Goal: Complete application form: Complete application form

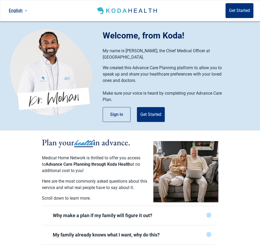
click at [201, 71] on p "We created this Advance Care Planning platform to allow you to speak up and sha…" at bounding box center [166, 74] width 126 height 19
click at [155, 109] on button "Get Started" at bounding box center [151, 114] width 28 height 15
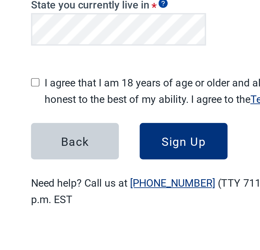
click at [60, 166] on input "I agree that I am 18 years of age or older and all of my responses are honest t…" at bounding box center [57, 167] width 3 height 3
checkbox input "true"
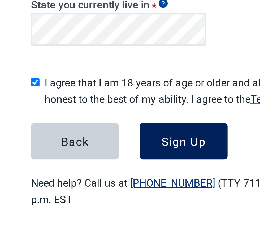
click at [127, 189] on div "Sign Up" at bounding box center [119, 191] width 18 height 5
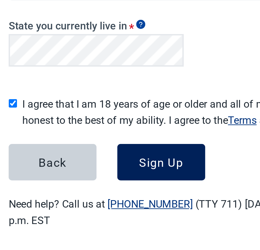
click at [131, 187] on button "Sign Up" at bounding box center [119, 191] width 36 height 15
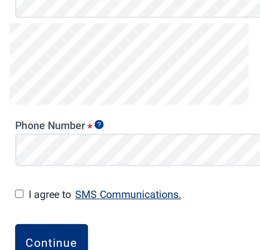
click at [60, 204] on input "I agree to SMS Communications." at bounding box center [60, 204] width 3 height 3
checkbox input "true"
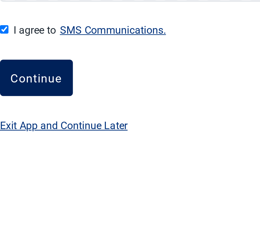
click at [87, 225] on button "Continue" at bounding box center [74, 224] width 30 height 15
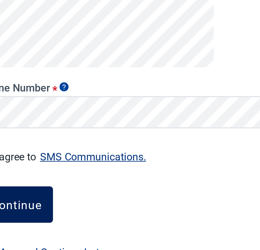
scroll to position [6, 0]
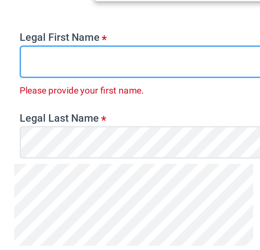
click at [105, 93] on input "Legal First Name *" at bounding box center [130, 93] width 142 height 13
type input "[PERSON_NAME]"
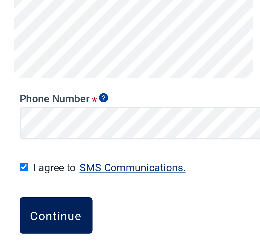
click at [80, 215] on button "Continue" at bounding box center [74, 218] width 30 height 15
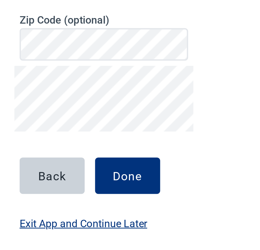
type input "[STREET_ADDRESS][PERSON_NAME]"
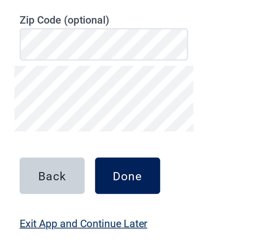
click at [109, 200] on div "Done" at bounding box center [103, 202] width 12 height 5
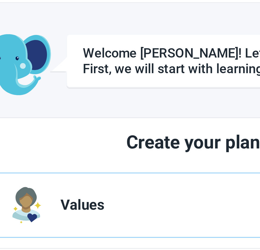
scroll to position [6, 0]
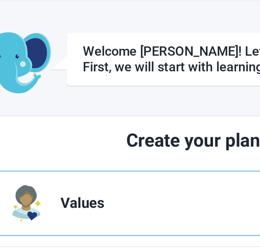
click at [126, 96] on span "Values" at bounding box center [123, 96] width 94 height 6
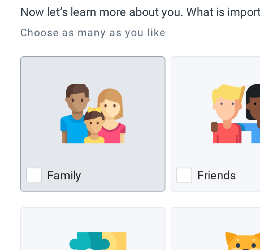
click at [86, 118] on div "Family, checkbox, not checked" at bounding box center [66, 98] width 54 height 42
click at [37, 75] on input "Family" at bounding box center [37, 75] width 0 height 0
checkbox input "true"
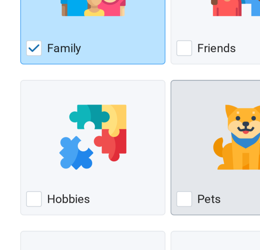
click at [117, 186] on label "Pets" at bounding box center [114, 185] width 10 height 6
checkbox input "true"
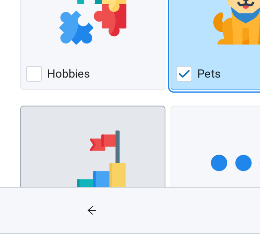
click at [85, 243] on div "Career" at bounding box center [66, 246] width 54 height 8
click at [37, 198] on input "Career" at bounding box center [37, 198] width 0 height 0
checkbox input "true"
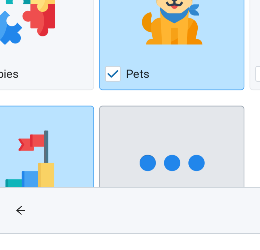
click at [127, 242] on div "Other, checkbox, not checked" at bounding box center [128, 221] width 54 height 42
click at [99, 198] on input "Other" at bounding box center [98, 198] width 0 height 0
checkbox input "true"
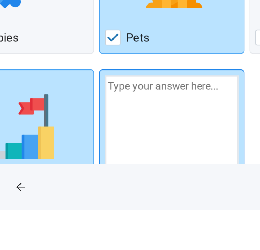
scroll to position [6, 0]
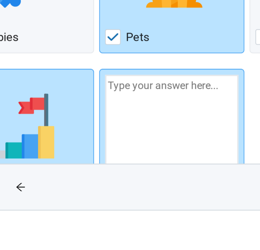
click at [69, 243] on span "arrow-left" at bounding box center [66, 240] width 20 height 4
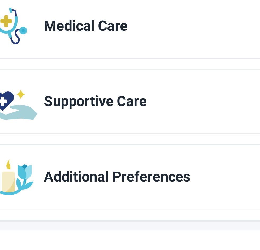
scroll to position [45, 0]
